Goal: Task Accomplishment & Management: Complete application form

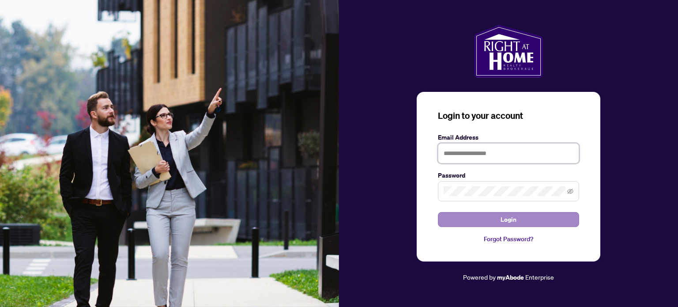
type input "**********"
click at [480, 220] on button "Login" at bounding box center [508, 219] width 141 height 15
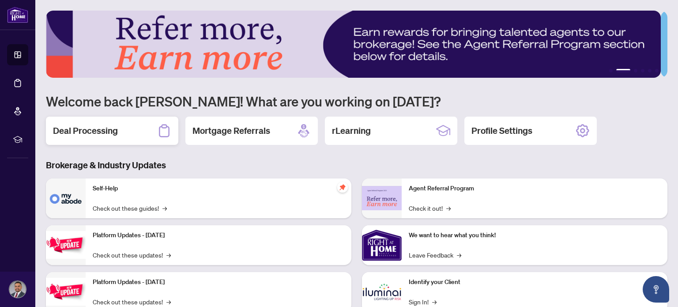
click at [90, 121] on div "Deal Processing" at bounding box center [112, 130] width 132 height 28
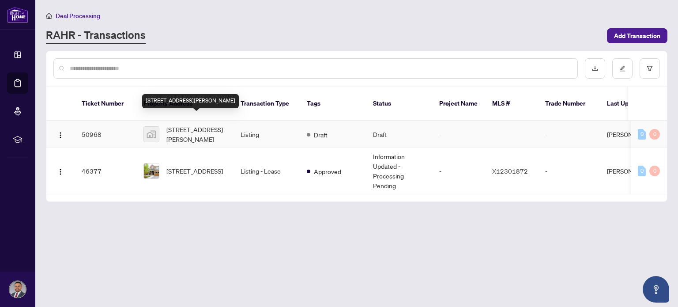
click at [180, 124] on span "[STREET_ADDRESS][PERSON_NAME]" at bounding box center [196, 133] width 60 height 19
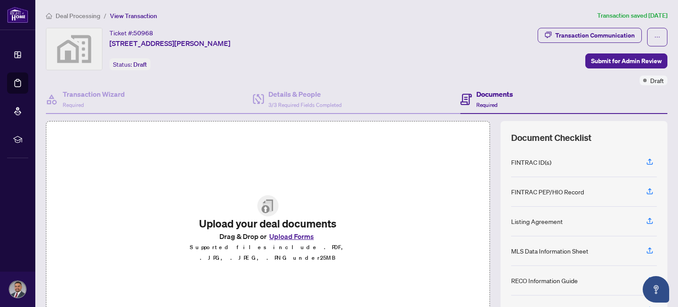
scroll to position [44, 0]
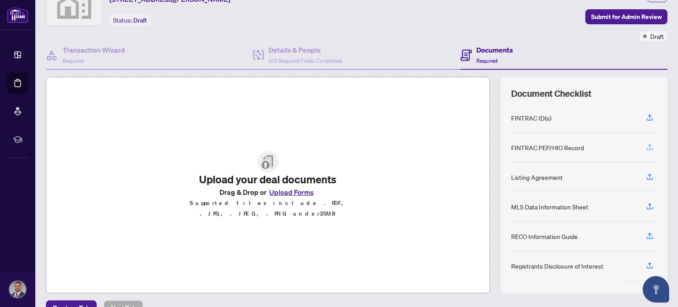
click at [648, 144] on icon "button" at bounding box center [650, 146] width 4 height 4
click at [291, 195] on button "Upload Forms" at bounding box center [291, 191] width 50 height 11
click at [645, 146] on icon "button" at bounding box center [649, 147] width 8 height 8
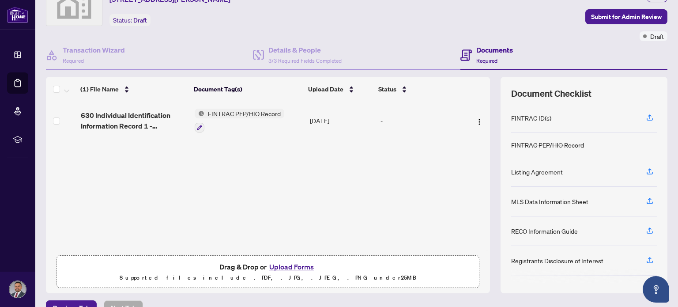
click at [286, 266] on button "Upload Forms" at bounding box center [291, 266] width 50 height 11
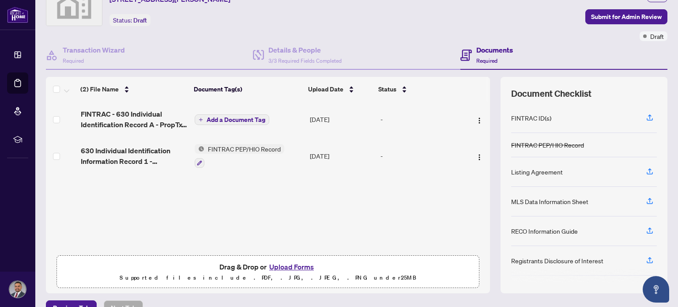
click at [220, 116] on span "Add a Document Tag" at bounding box center [235, 119] width 59 height 6
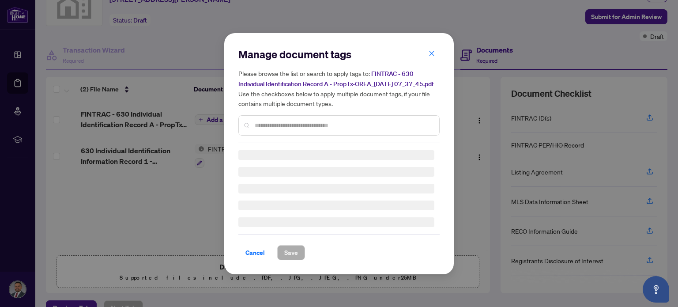
click at [281, 130] on div "Manage document tags Please browse the list or search to apply tags to: FINTRAC…" at bounding box center [338, 95] width 201 height 96
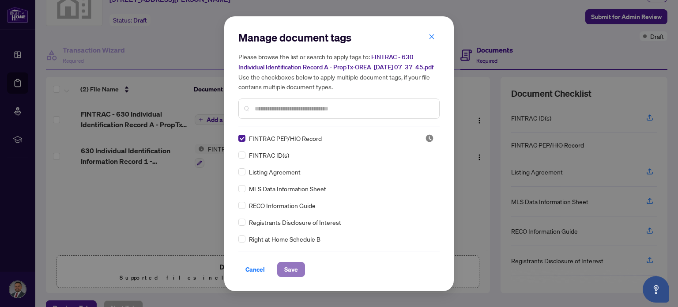
click at [285, 270] on span "Save" at bounding box center [291, 269] width 14 height 14
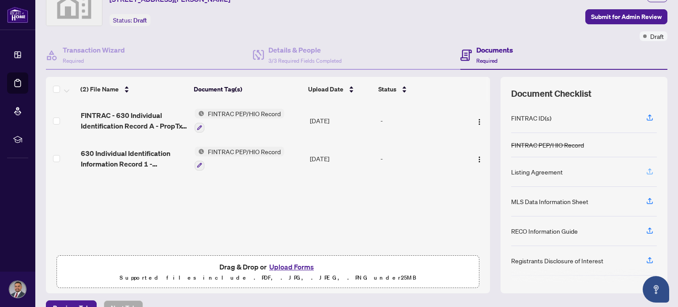
click at [645, 167] on icon "button" at bounding box center [649, 171] width 8 height 8
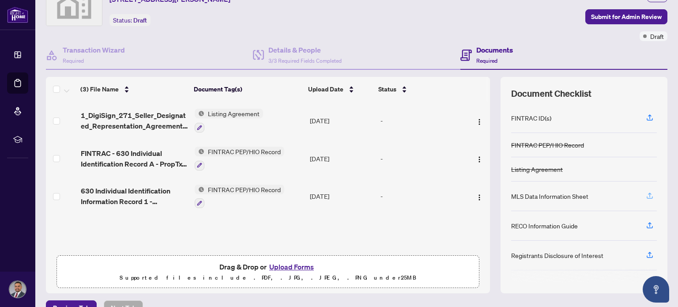
click at [645, 192] on icon "button" at bounding box center [649, 195] width 8 height 8
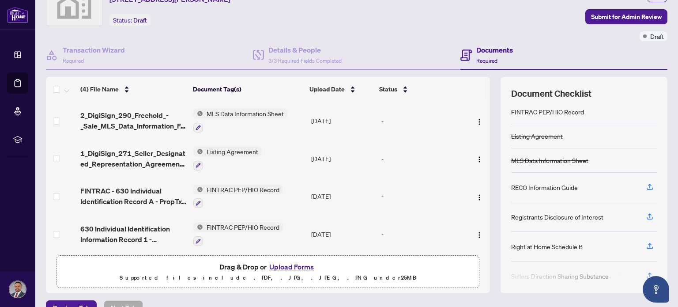
scroll to position [18, 0]
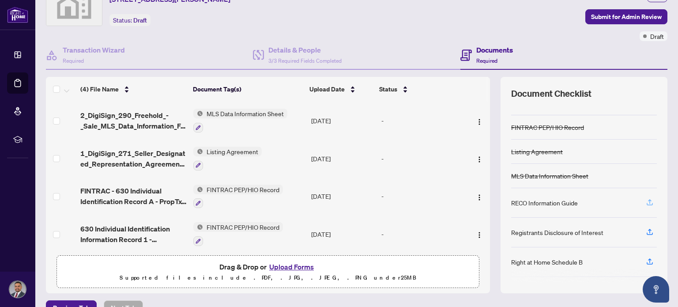
click at [645, 198] on icon "button" at bounding box center [649, 202] width 8 height 8
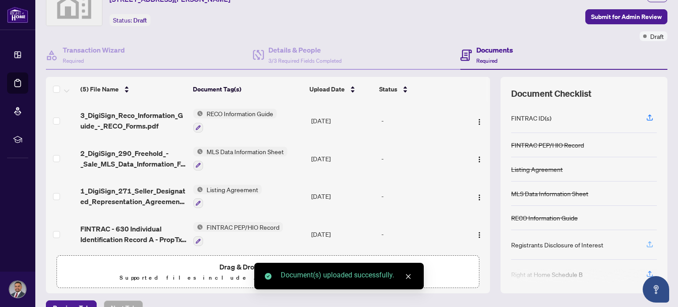
click at [645, 241] on icon "button" at bounding box center [649, 244] width 8 height 8
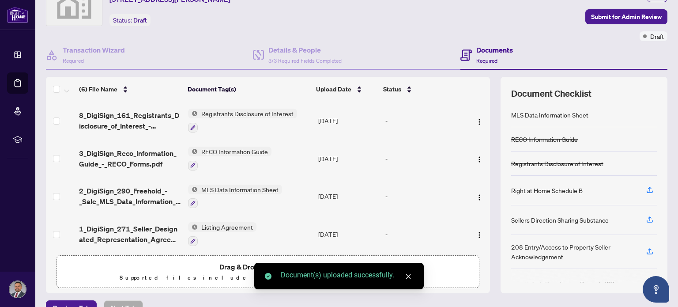
scroll to position [88, 0]
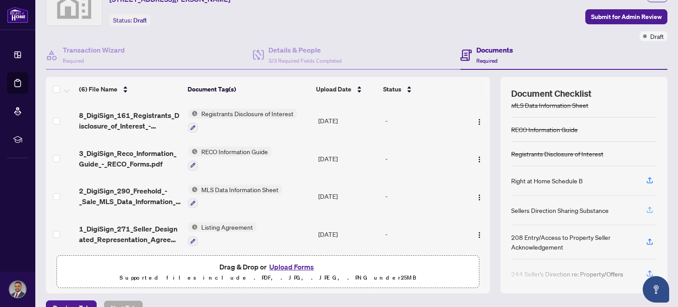
click at [648, 206] on icon "button" at bounding box center [650, 208] width 4 height 4
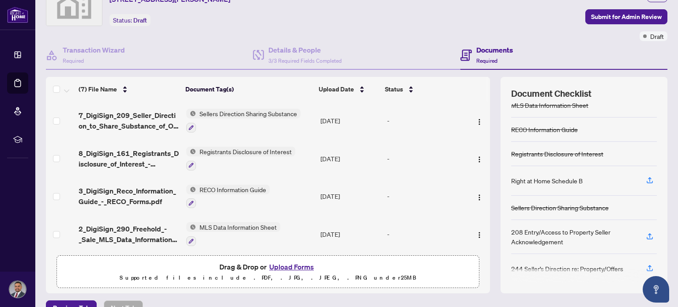
scroll to position [90, 0]
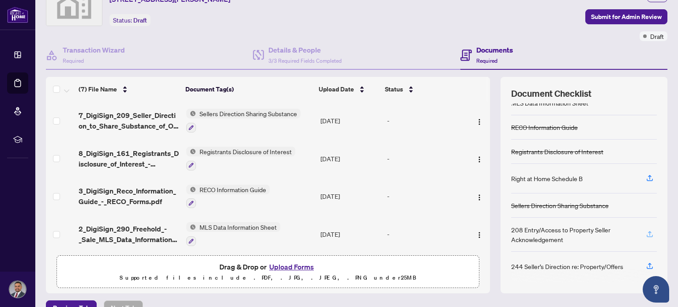
click at [645, 230] on icon "button" at bounding box center [649, 234] width 8 height 8
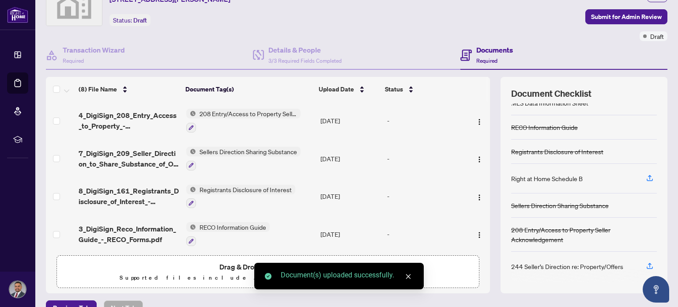
scroll to position [62, 0]
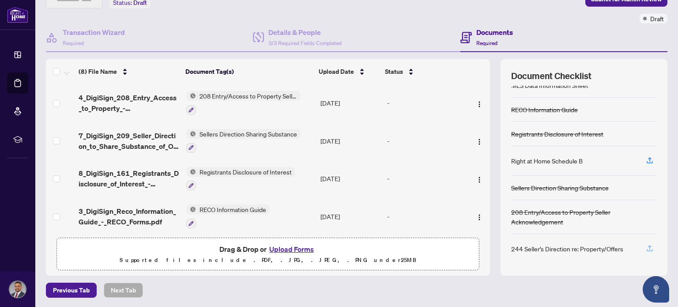
click at [645, 244] on icon "button" at bounding box center [649, 248] width 8 height 8
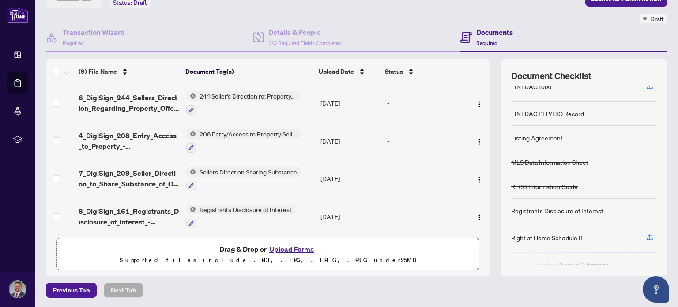
scroll to position [0, 0]
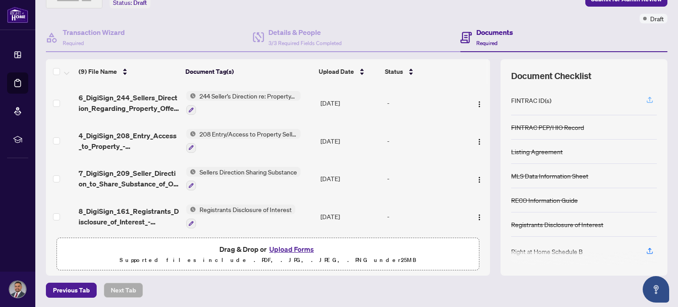
click at [645, 99] on icon "button" at bounding box center [649, 100] width 8 height 8
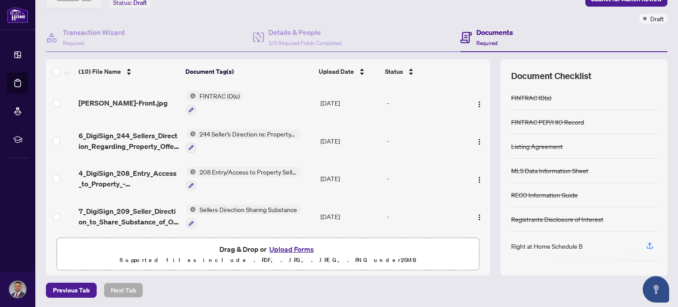
click at [286, 243] on button "Upload Forms" at bounding box center [291, 248] width 50 height 11
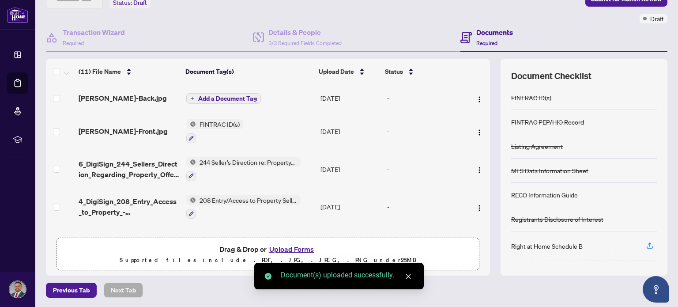
click at [204, 90] on td "Add a Document Tag" at bounding box center [250, 98] width 134 height 28
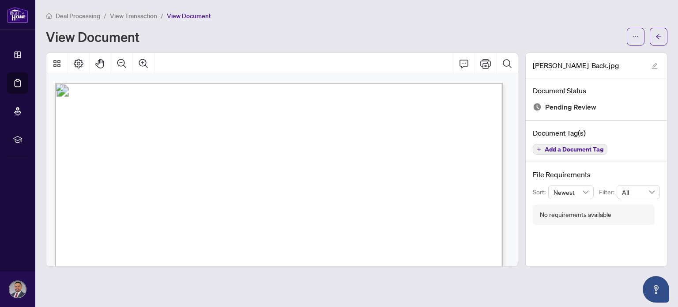
click at [574, 149] on span "Add a Document Tag" at bounding box center [573, 149] width 59 height 6
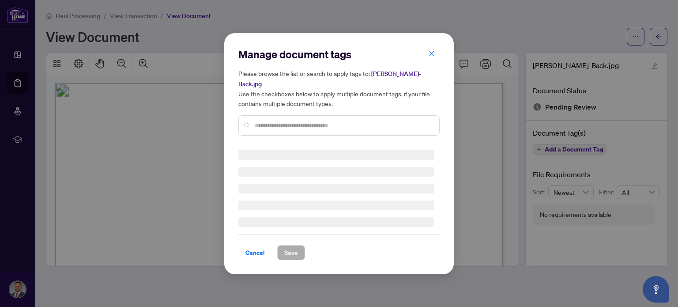
click at [351, 124] on div "Manage document tags Please browse the list or search to apply tags to: [PERSON…" at bounding box center [338, 153] width 201 height 213
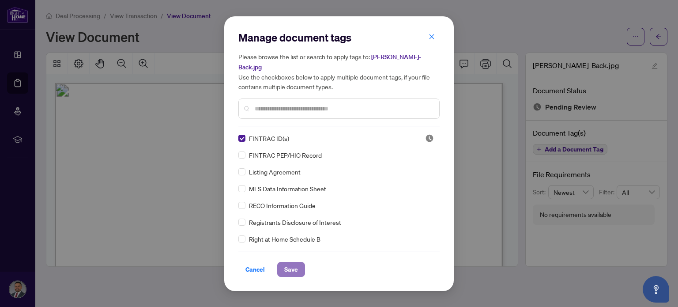
click at [292, 265] on span "Save" at bounding box center [291, 269] width 14 height 14
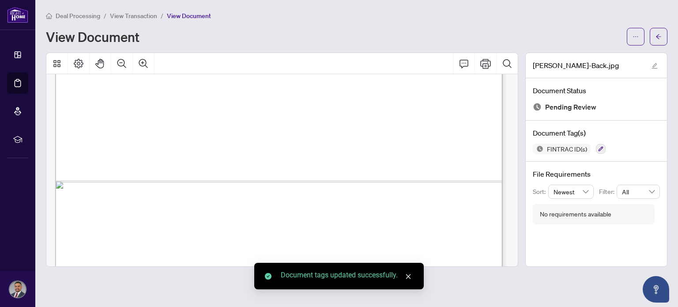
scroll to position [458, 0]
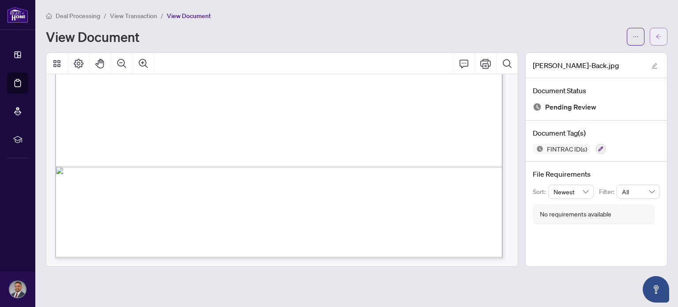
click at [659, 34] on icon "arrow-left" at bounding box center [658, 37] width 6 height 6
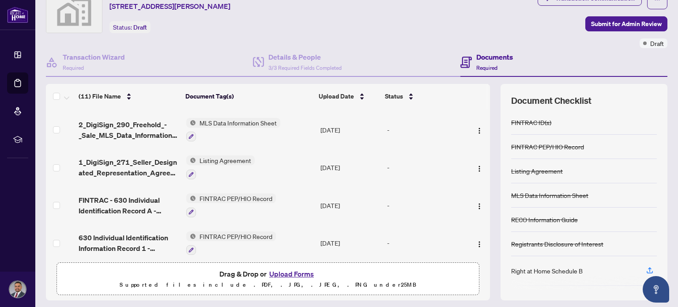
scroll to position [62, 0]
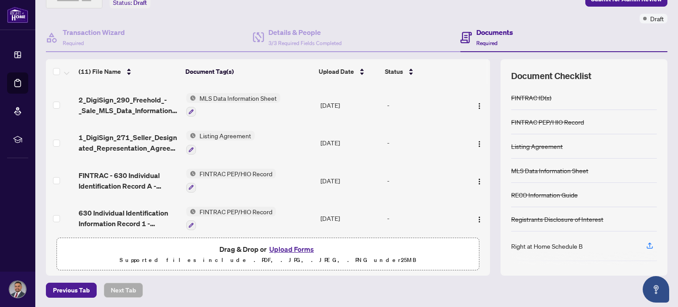
click at [280, 246] on button "Upload Forms" at bounding box center [291, 248] width 50 height 11
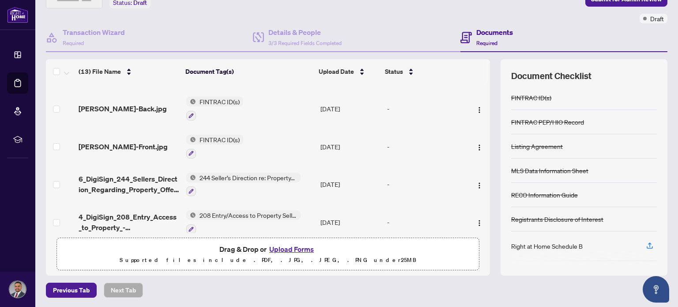
scroll to position [0, 0]
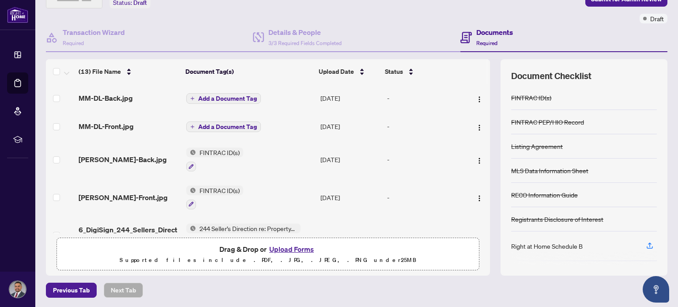
click at [209, 125] on span "Add a Document Tag" at bounding box center [227, 127] width 59 height 6
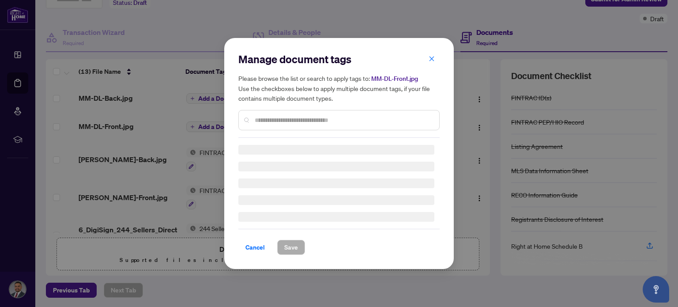
click at [270, 121] on div "Manage document tags Please browse the list or search to apply tags to: MM-DL-F…" at bounding box center [338, 153] width 201 height 203
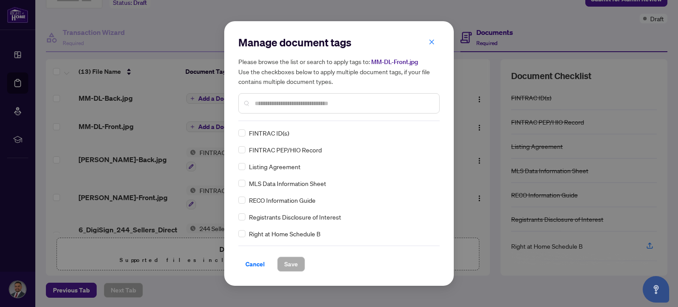
click at [274, 105] on input "text" at bounding box center [343, 103] width 177 height 10
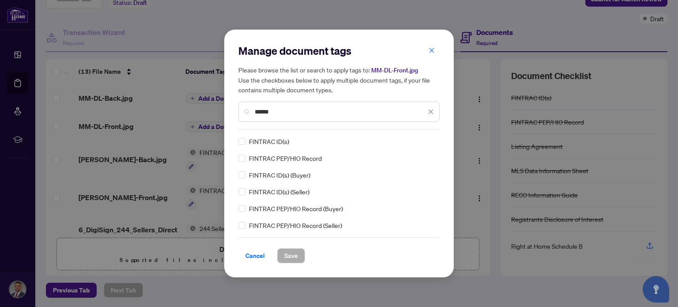
type input "******"
click at [292, 253] on span "Save" at bounding box center [291, 255] width 14 height 14
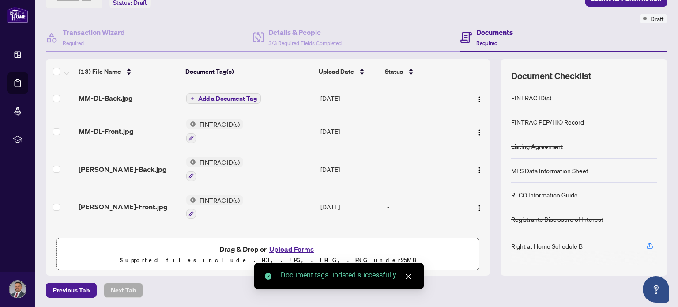
click at [213, 97] on span "Add a Document Tag" at bounding box center [227, 98] width 59 height 6
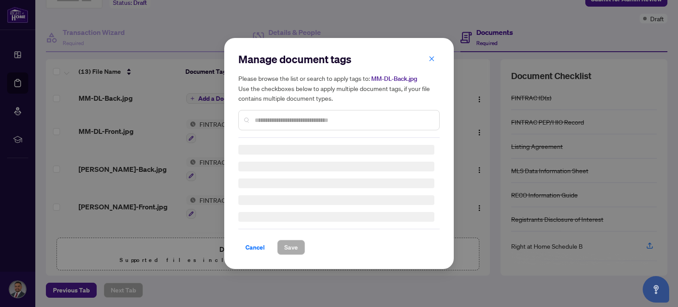
click at [281, 121] on div "Manage document tags Please browse the list or search to apply tags to: MM-DL-B…" at bounding box center [338, 153] width 201 height 203
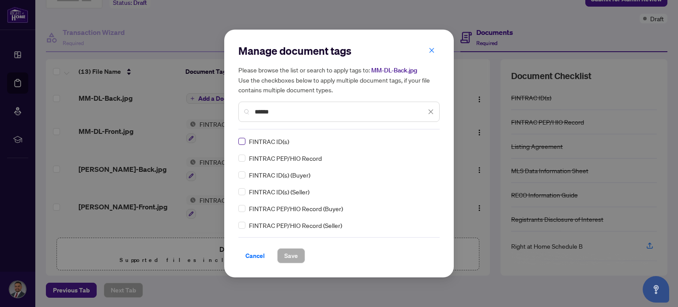
type input "******"
click at [294, 250] on span "Save" at bounding box center [291, 255] width 14 height 14
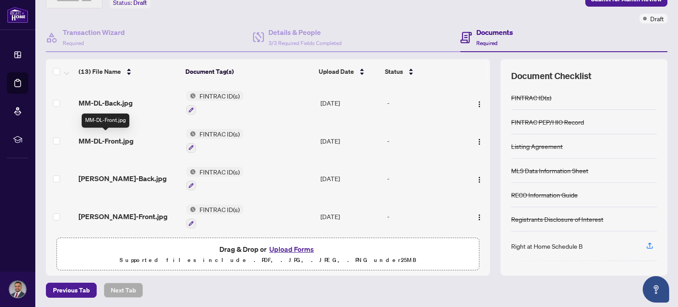
drag, startPoint x: 111, startPoint y: 135, endPoint x: 462, endPoint y: 135, distance: 351.2
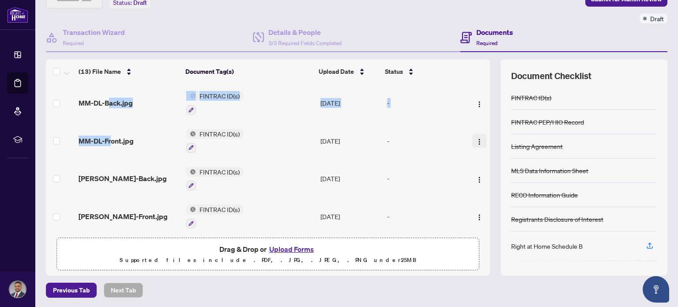
click at [476, 138] on img "button" at bounding box center [479, 141] width 7 height 7
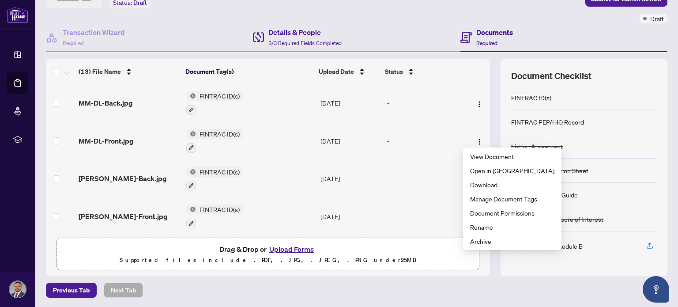
click at [409, 34] on div "Details & People 3/3 Required Fields Completed" at bounding box center [356, 37] width 207 height 29
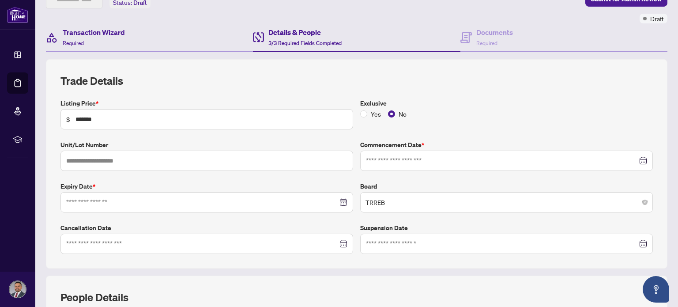
type input "**********"
click at [86, 33] on h4 "Transaction Wizard" at bounding box center [94, 32] width 62 height 11
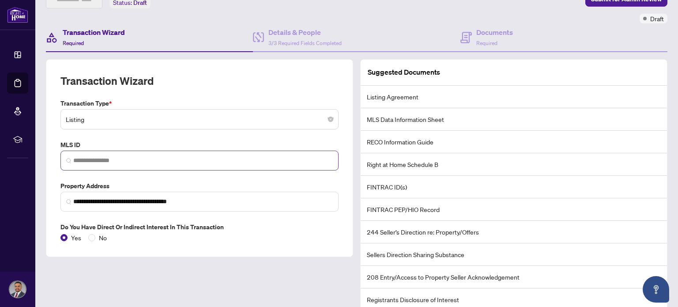
scroll to position [62, 0]
click at [206, 152] on span at bounding box center [199, 160] width 278 height 20
paste input "*********"
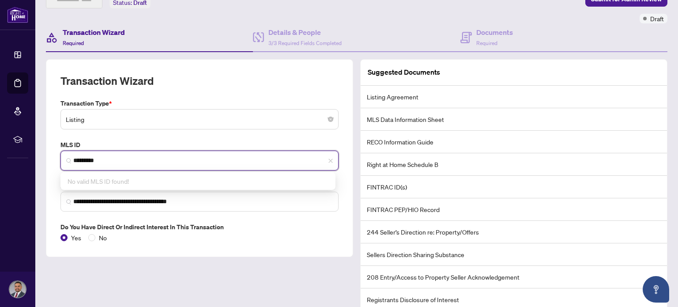
type input "*********"
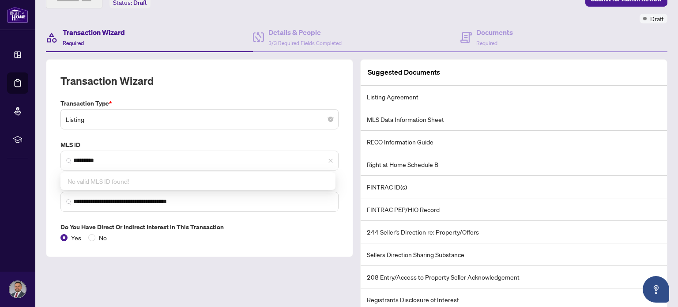
click at [211, 261] on div "**********" at bounding box center [199, 184] width 314 height 251
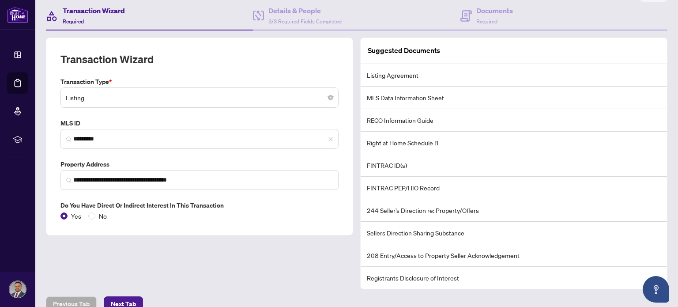
scroll to position [95, 0]
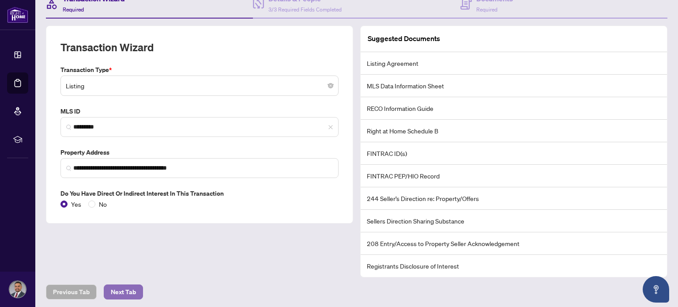
click at [132, 293] on span "Next Tab" at bounding box center [123, 292] width 25 height 14
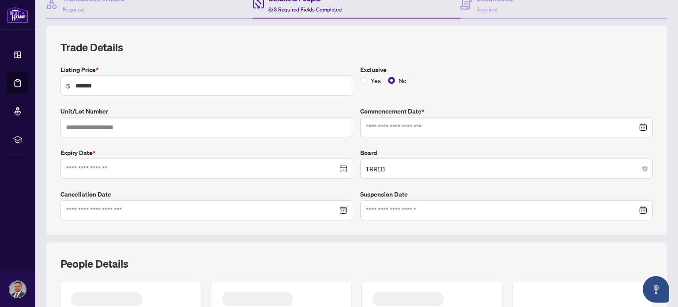
type input "**********"
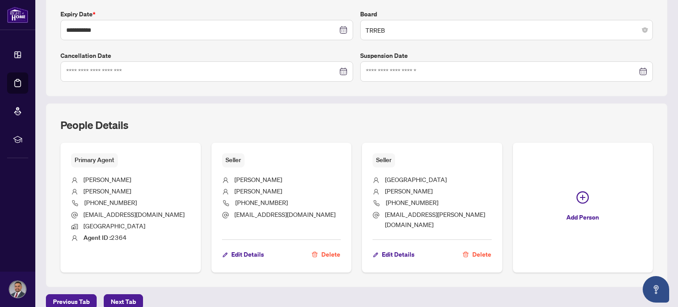
scroll to position [236, 0]
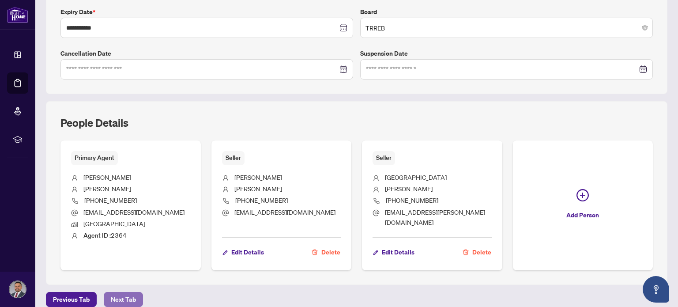
click at [127, 292] on span "Next Tab" at bounding box center [123, 299] width 25 height 14
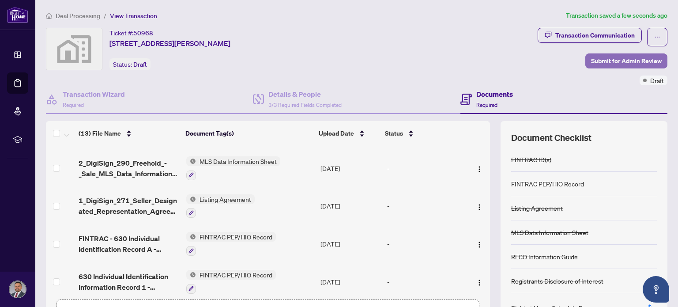
click at [608, 61] on span "Submit for Admin Review" at bounding box center [626, 61] width 71 height 14
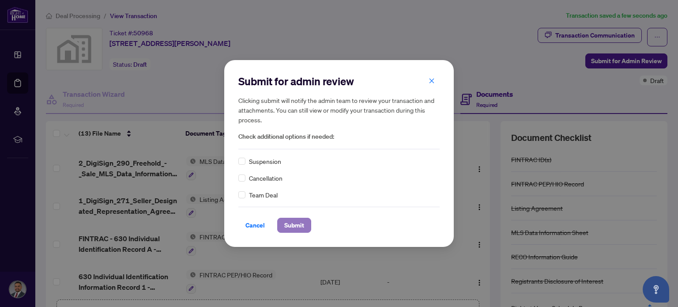
click at [295, 228] on span "Submit" at bounding box center [294, 225] width 20 height 14
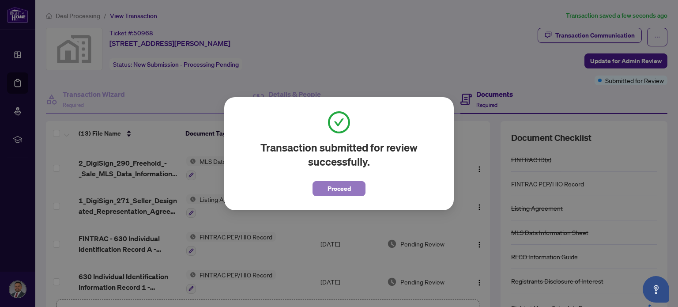
click at [350, 187] on span "Proceed" at bounding box center [338, 188] width 23 height 14
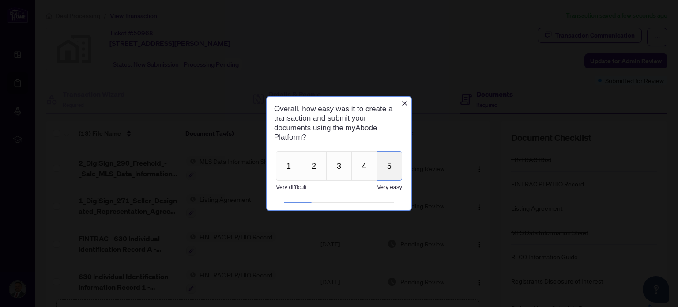
click at [381, 166] on button "5" at bounding box center [389, 165] width 26 height 30
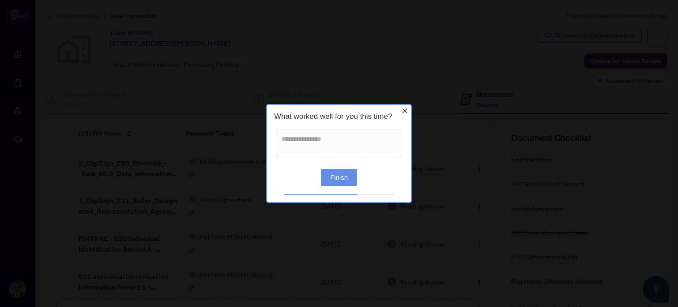
click at [341, 177] on button "Finish" at bounding box center [339, 176] width 36 height 17
